Goal: Check status: Check status

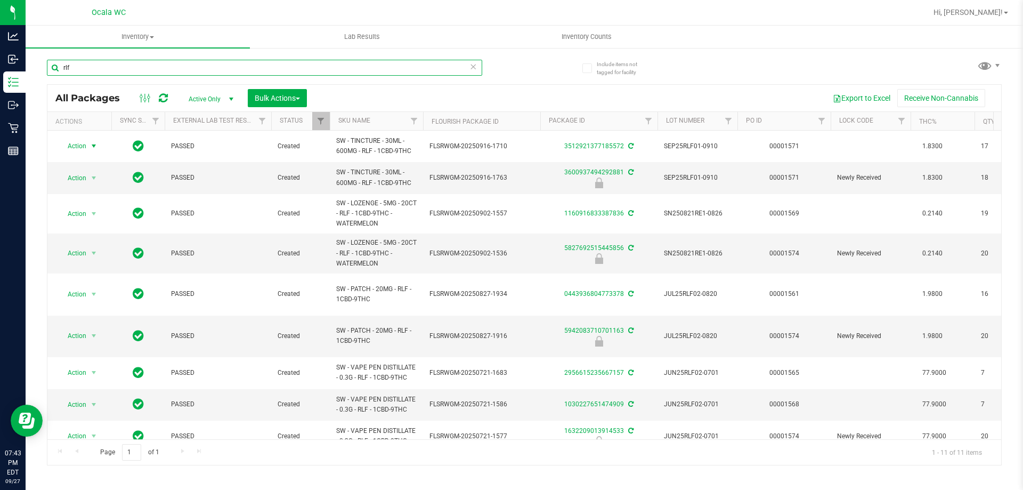
click at [79, 72] on input "rlf" at bounding box center [264, 68] width 435 height 16
click at [79, 71] on input "rlf" at bounding box center [264, 68] width 435 height 16
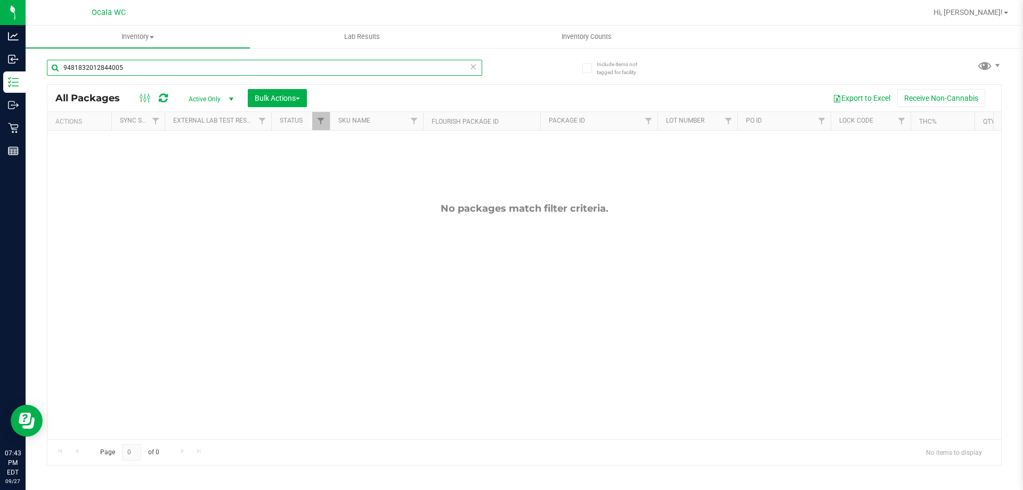
click at [125, 64] on input "9481832012844005" at bounding box center [264, 68] width 435 height 16
type input "0458000275457229"
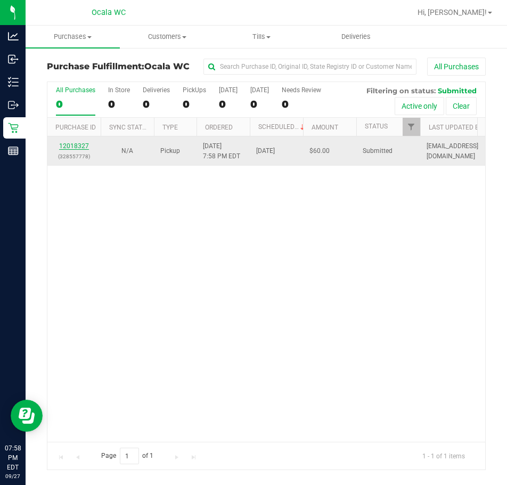
click at [76, 147] on link "12018327" at bounding box center [74, 145] width 30 height 7
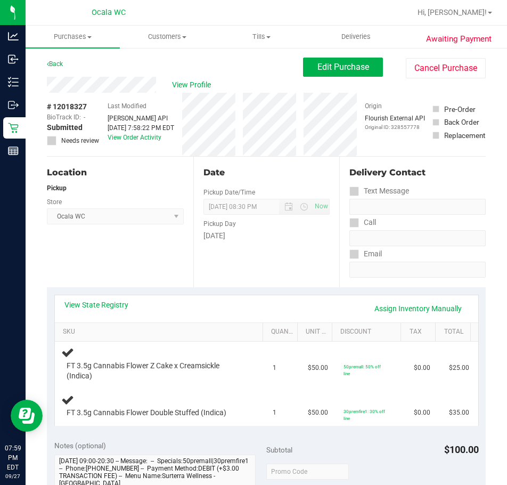
scroll to position [107, 0]
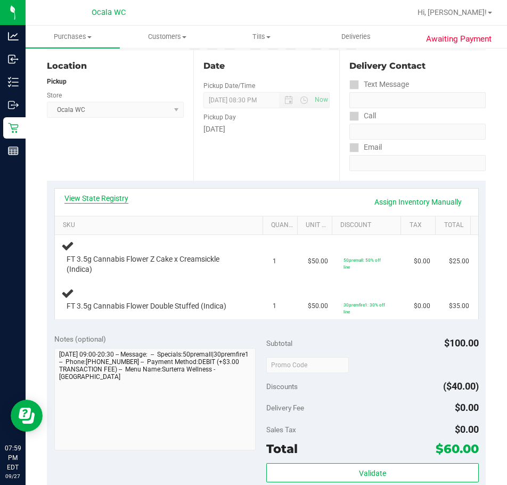
click at [90, 200] on link "View State Registry" at bounding box center [96, 198] width 64 height 11
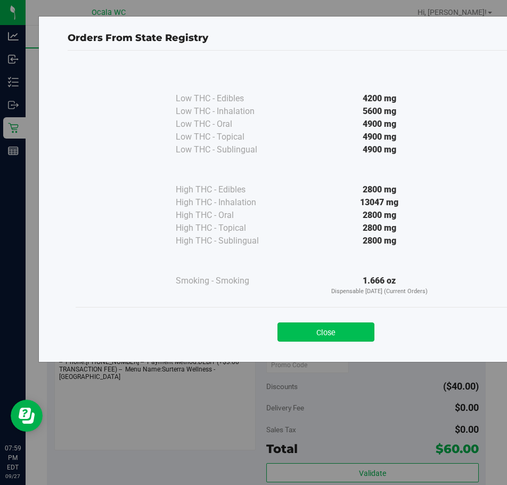
click at [338, 334] on button "Close" at bounding box center [326, 331] width 97 height 19
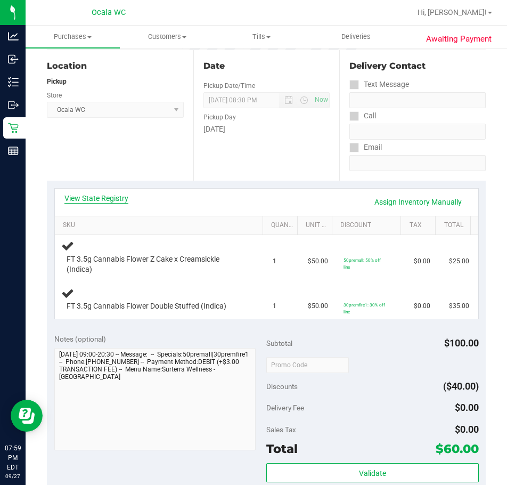
click at [112, 198] on link "View State Registry" at bounding box center [96, 198] width 64 height 11
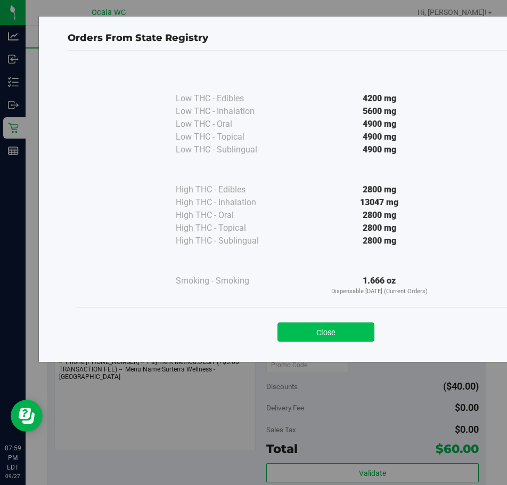
click at [313, 332] on button "Close" at bounding box center [326, 331] width 97 height 19
